Goal: Transaction & Acquisition: Book appointment/travel/reservation

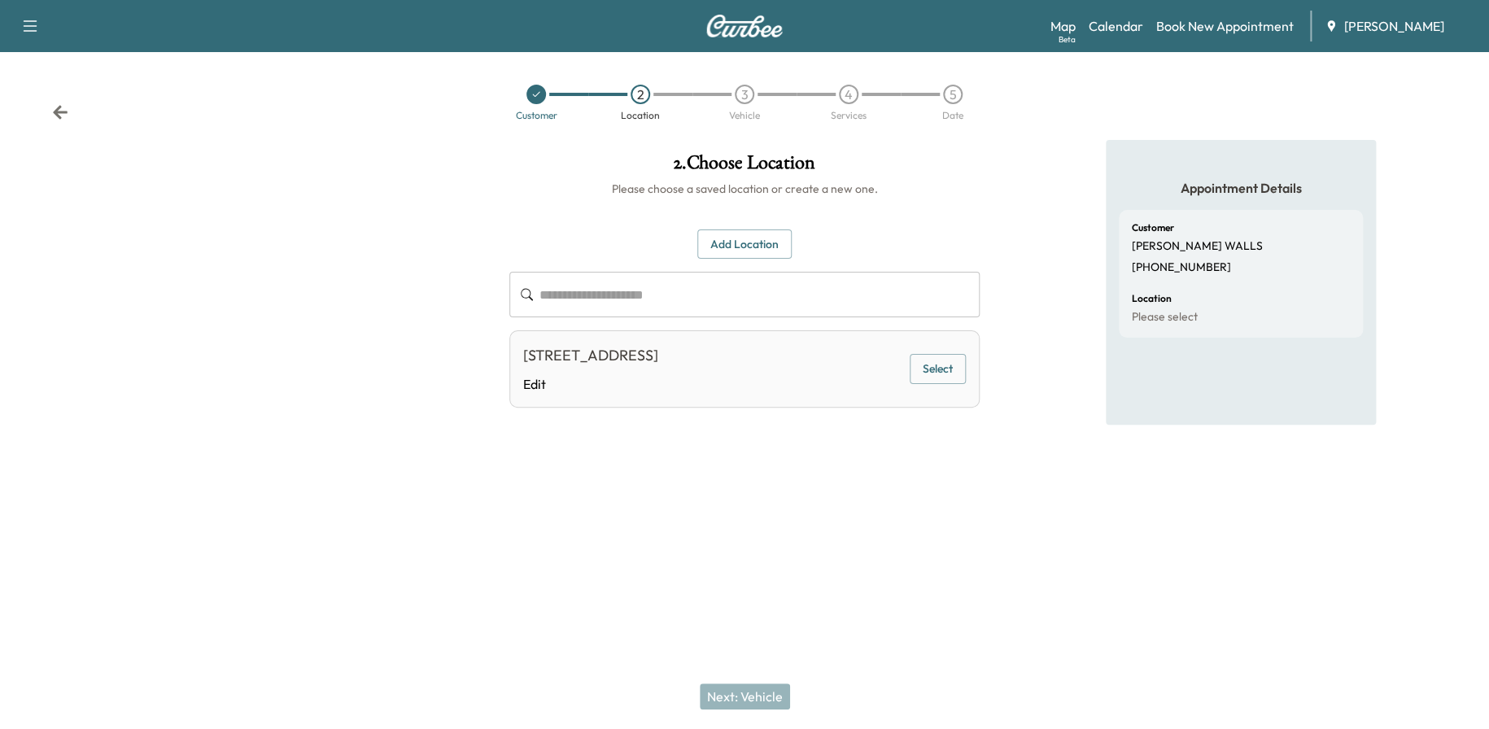
click at [33, 24] on icon "button" at bounding box center [30, 26] width 20 height 20
click at [1130, 24] on link "Calendar" at bounding box center [1115, 26] width 55 height 20
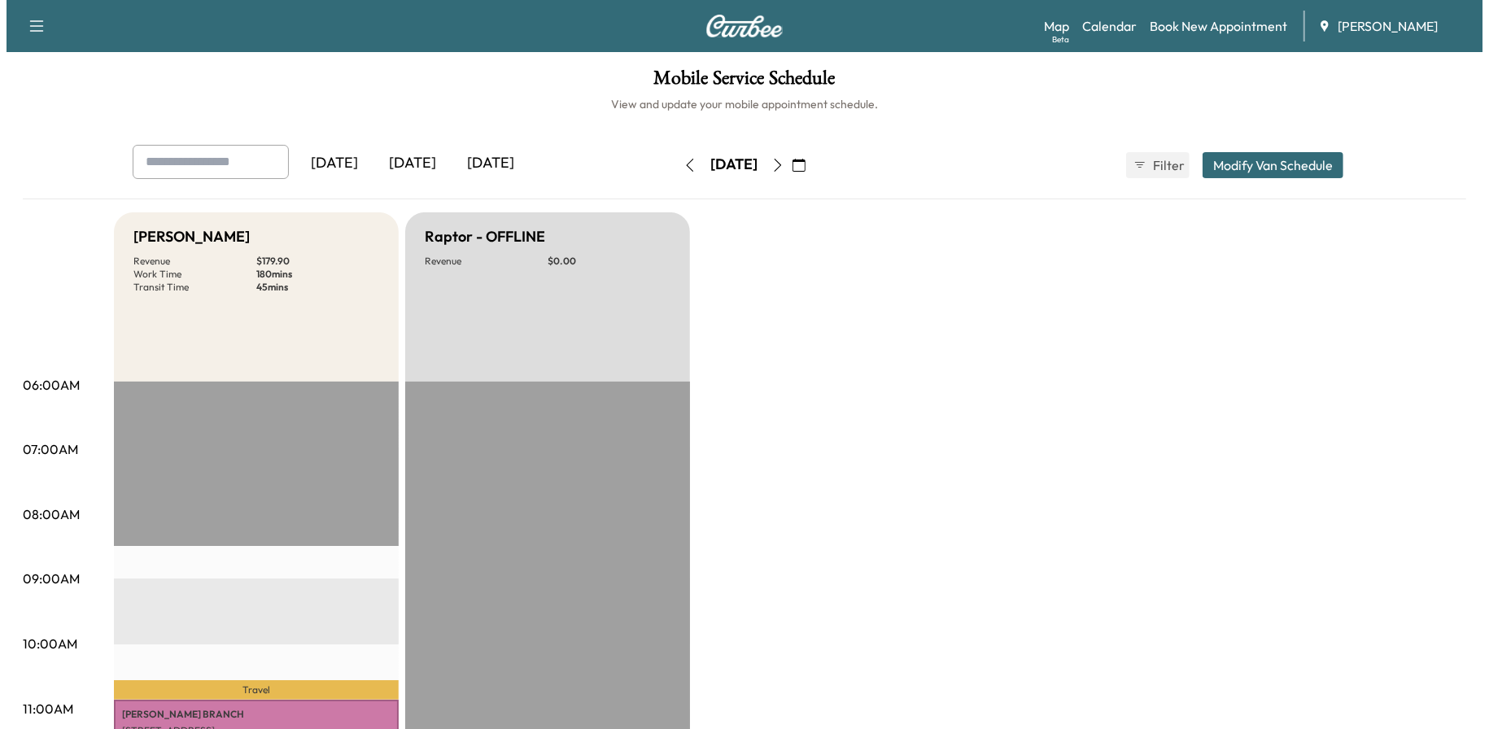
scroll to position [325, 0]
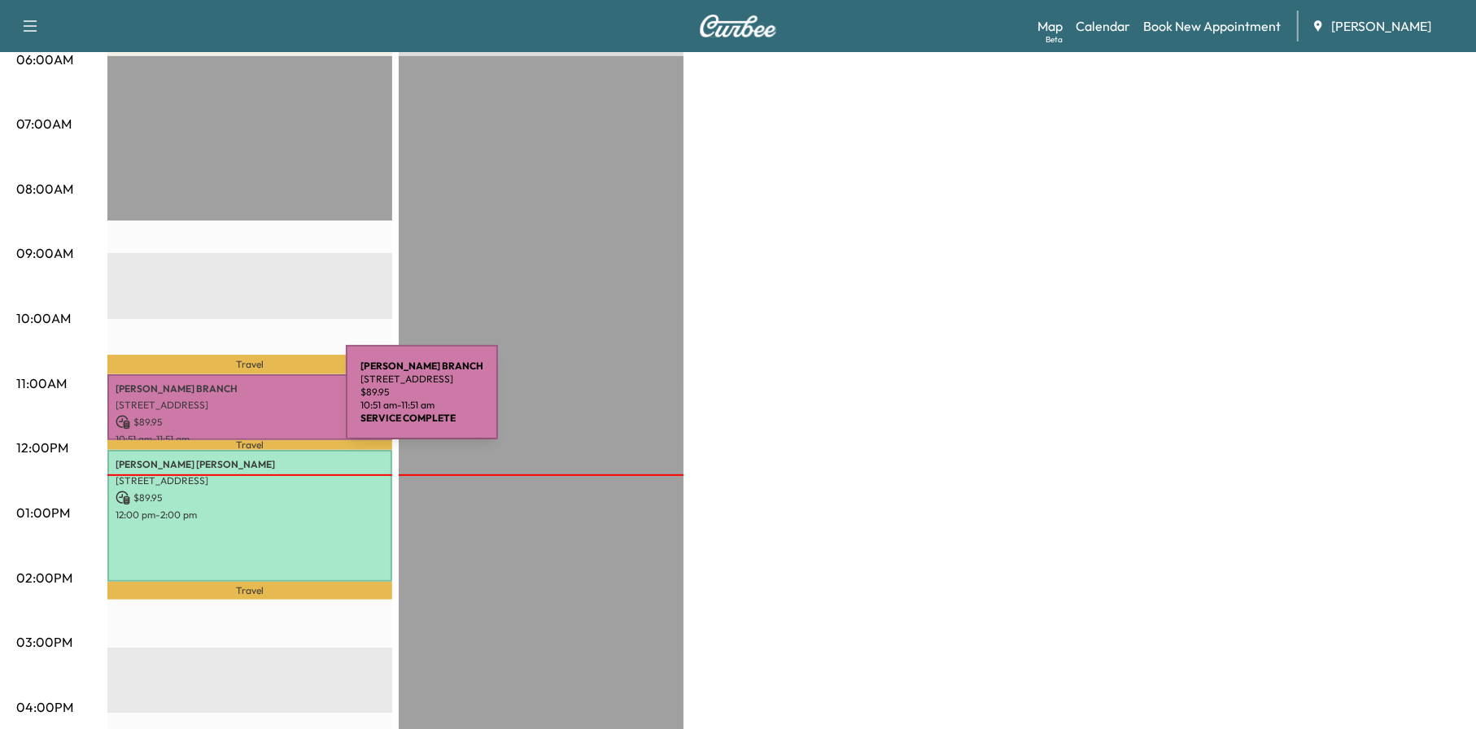
click at [224, 402] on p "[STREET_ADDRESS]" at bounding box center [250, 405] width 268 height 13
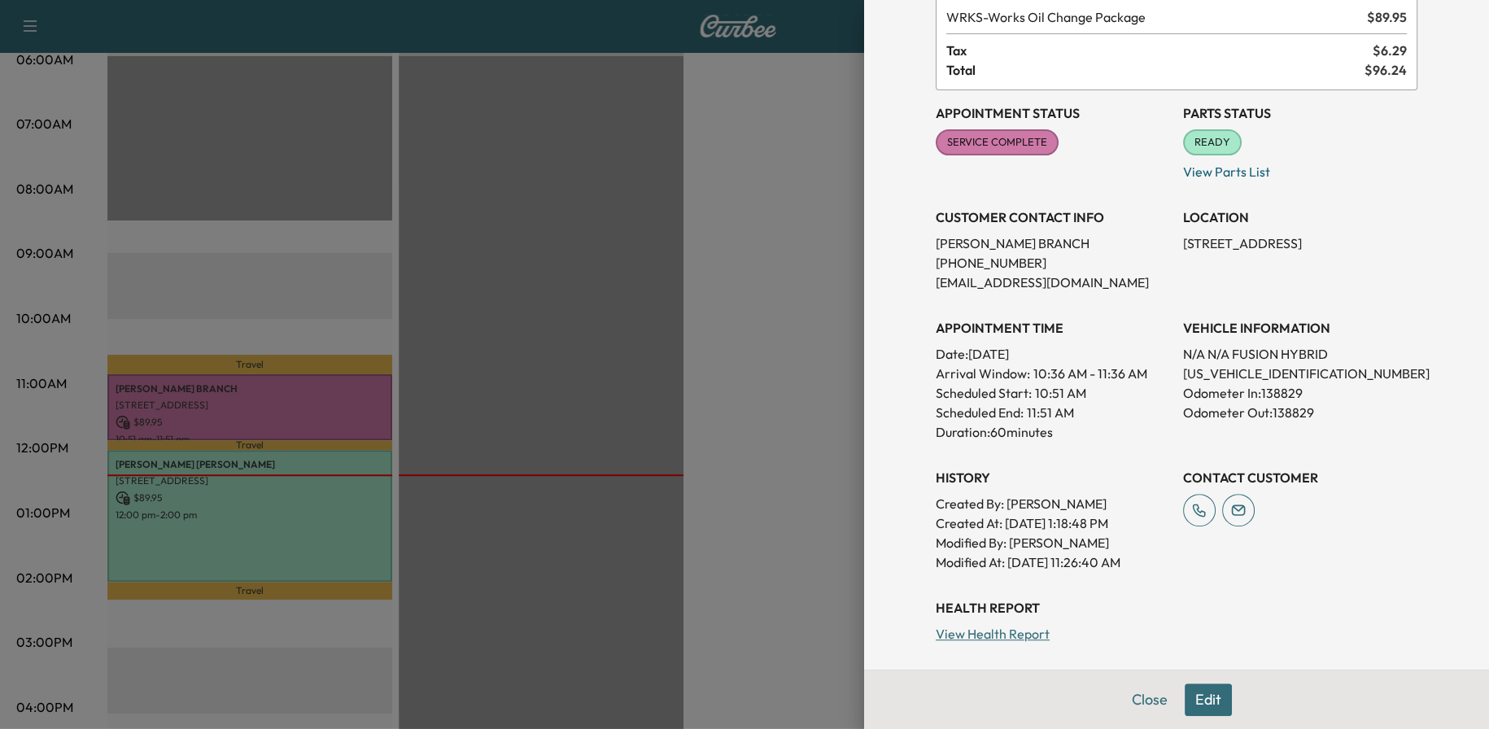
scroll to position [237, 0]
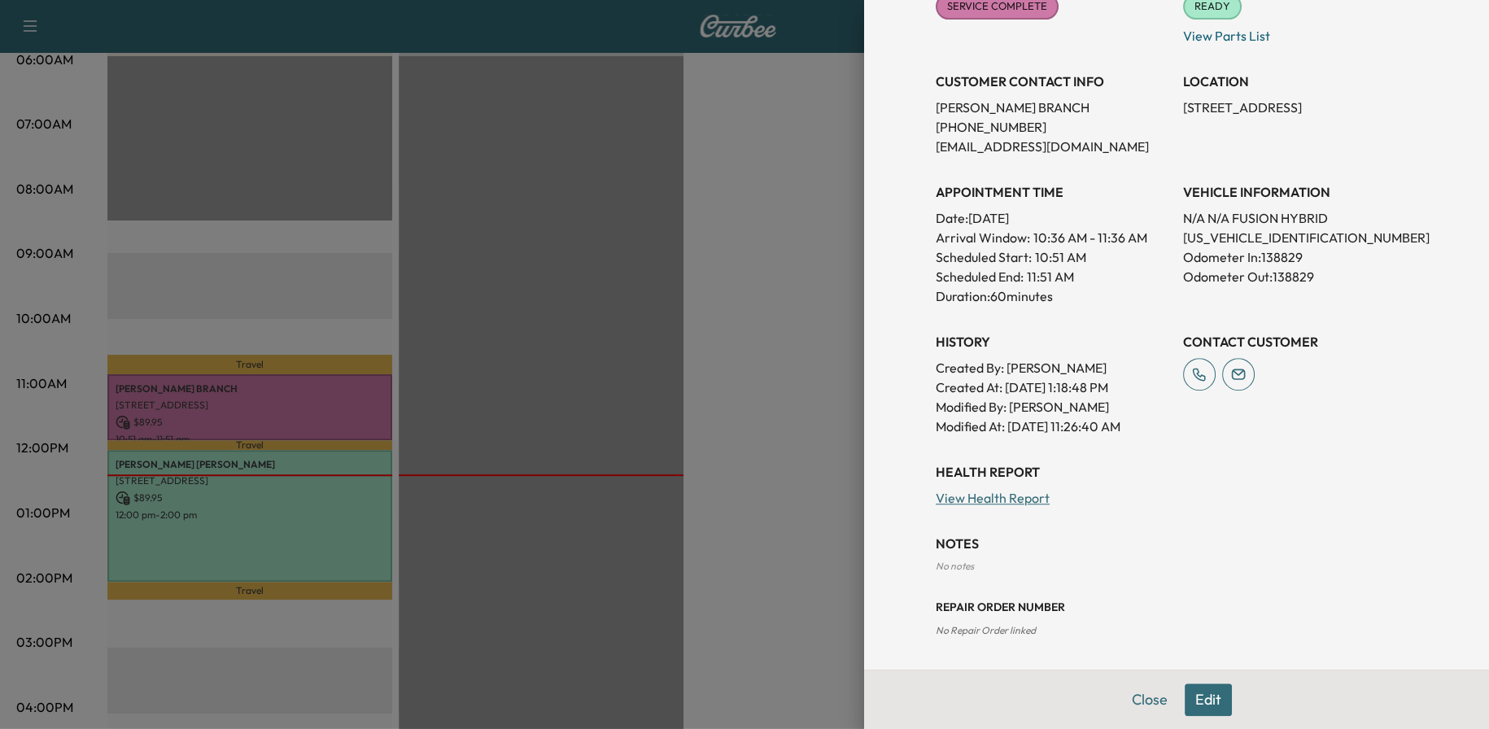
drag, startPoint x: 1144, startPoint y: 696, endPoint x: 1108, endPoint y: 683, distance: 37.8
click at [1141, 696] on button "Close" at bounding box center [1149, 699] width 57 height 33
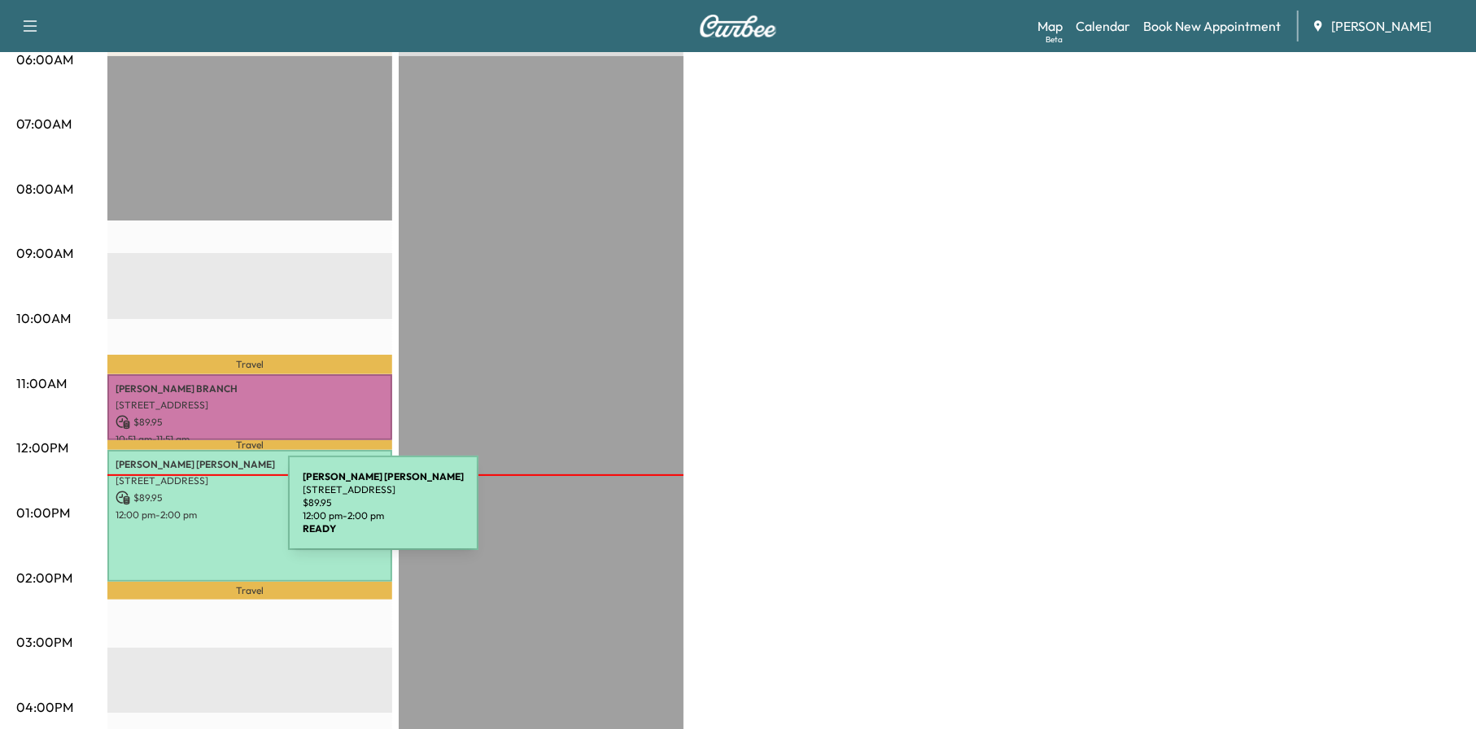
click at [166, 513] on p "12:00 pm - 2:00 pm" at bounding box center [250, 514] width 268 height 13
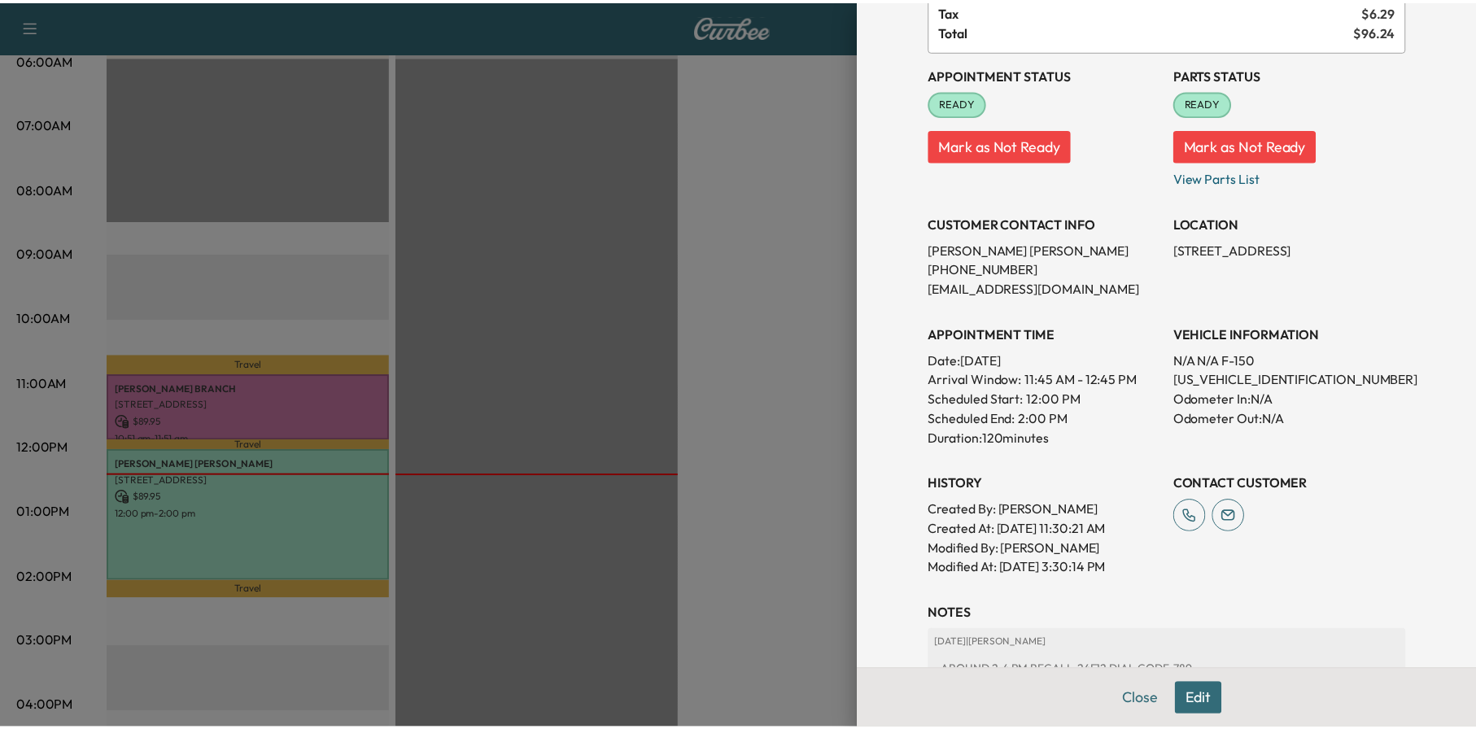
scroll to position [48, 0]
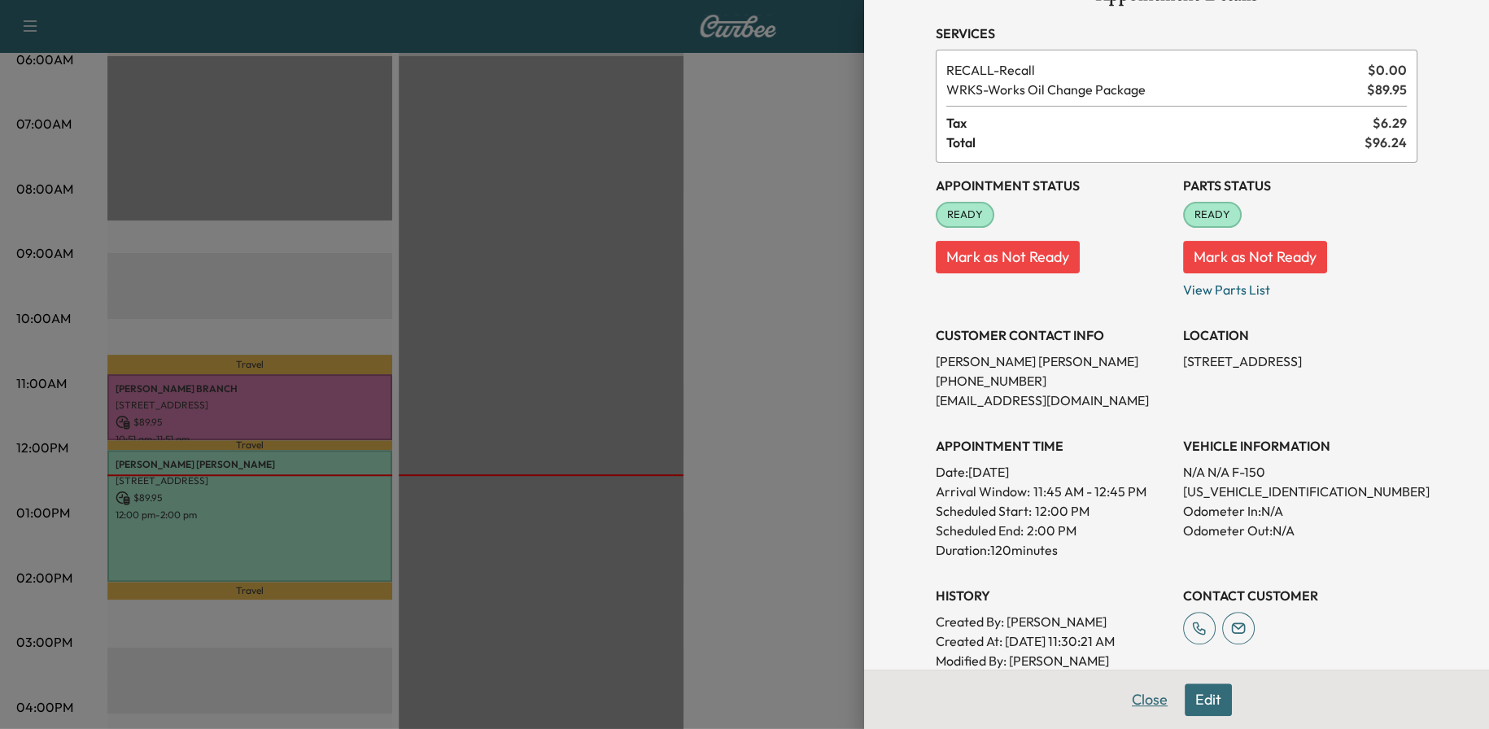
click at [1130, 694] on button "Close" at bounding box center [1149, 699] width 57 height 33
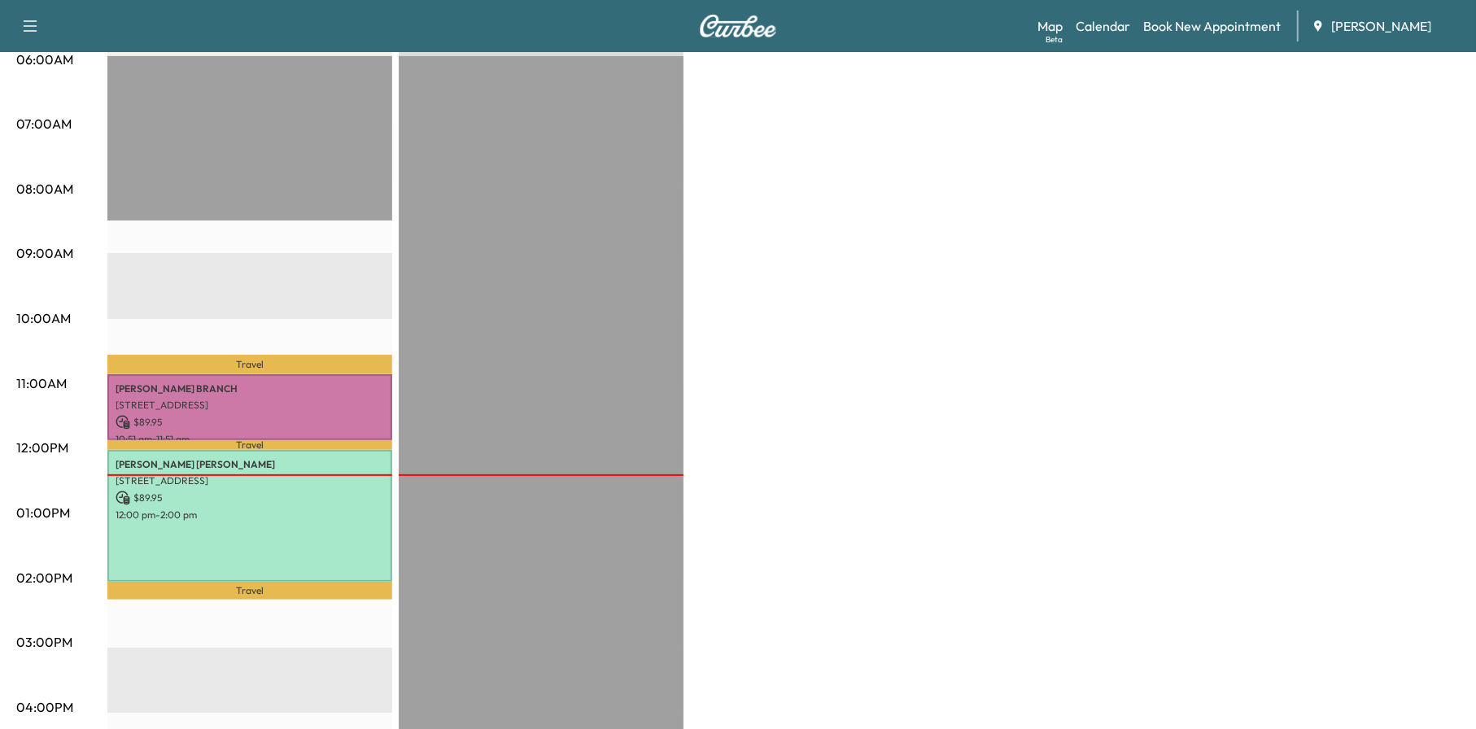
scroll to position [0, 0]
